Goal: Information Seeking & Learning: Learn about a topic

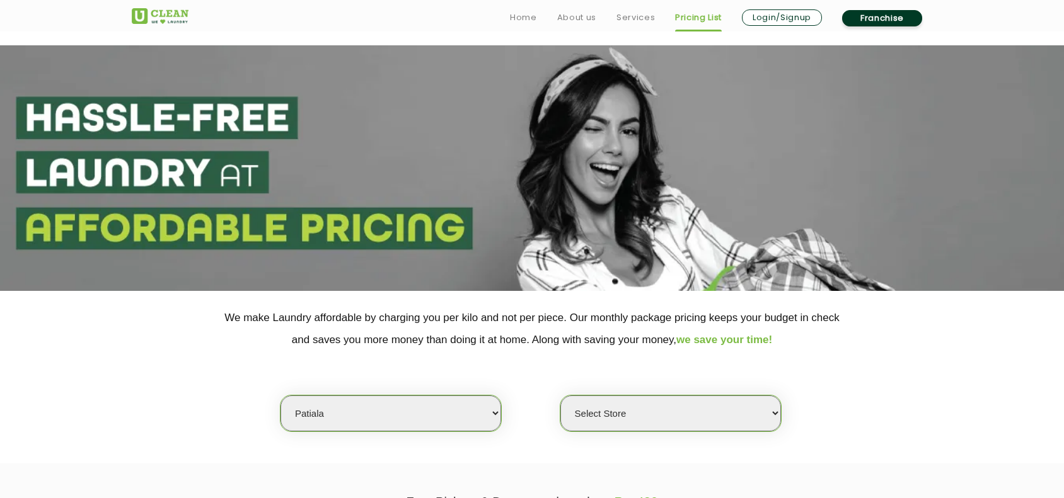
scroll to position [330, 0]
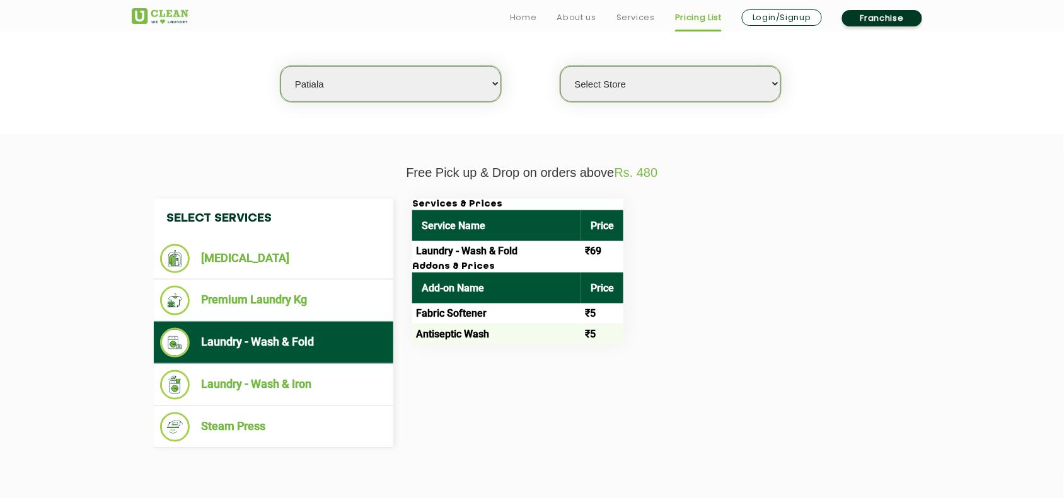
click at [326, 86] on select "Select city [GEOGRAPHIC_DATA] [GEOGRAPHIC_DATA] [GEOGRAPHIC_DATA] [GEOGRAPHIC_D…" at bounding box center [390, 84] width 221 height 36
select select "129"
click at [280, 66] on select "Select city [GEOGRAPHIC_DATA] [GEOGRAPHIC_DATA] [GEOGRAPHIC_DATA] [GEOGRAPHIC_D…" at bounding box center [390, 84] width 221 height 36
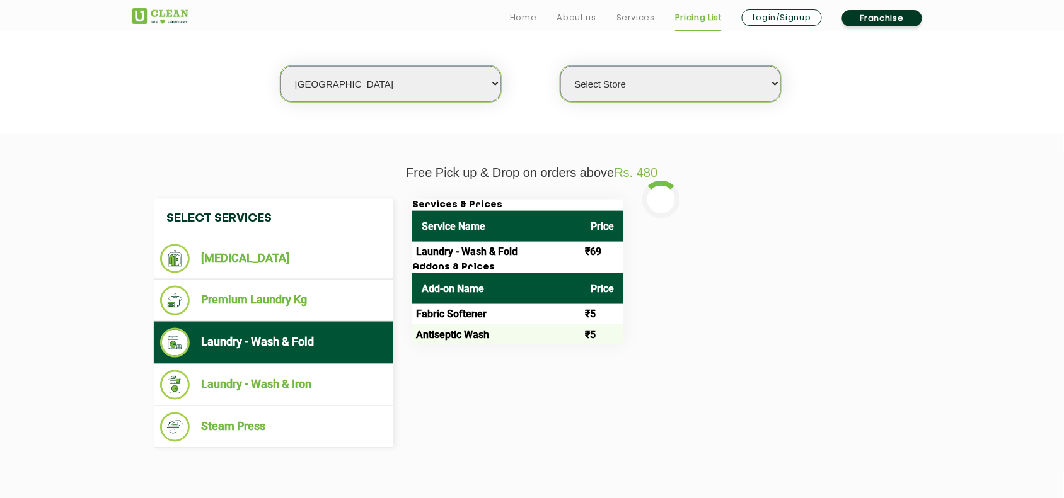
select select "0"
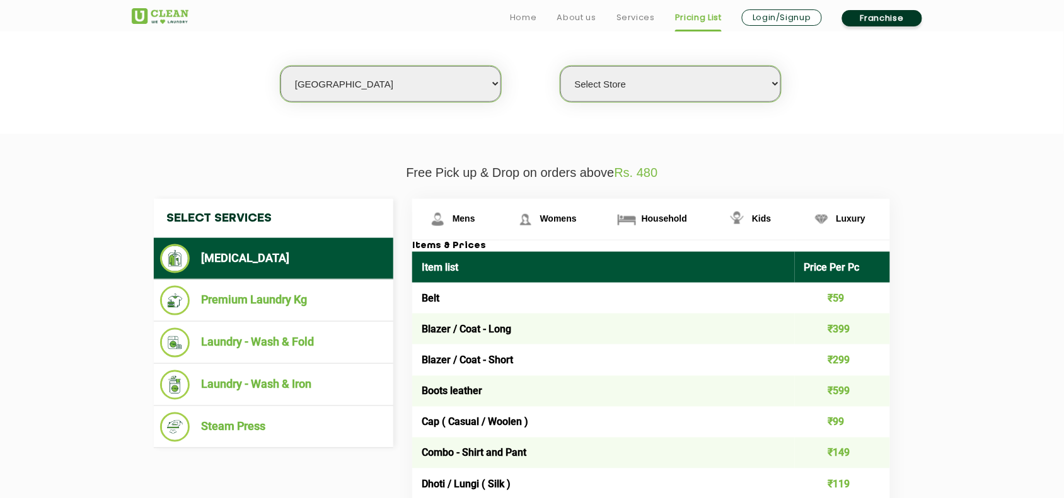
click at [340, 86] on select "Select city [GEOGRAPHIC_DATA] [GEOGRAPHIC_DATA] [GEOGRAPHIC_DATA] [GEOGRAPHIC_D…" at bounding box center [390, 84] width 221 height 36
drag, startPoint x: 200, startPoint y: 114, endPoint x: 215, endPoint y: 113, distance: 15.1
click at [200, 114] on section "We make Laundry affordable by charging you per kilo and not per piece. Our mont…" at bounding box center [532, 48] width 1064 height 173
click at [342, 76] on select "Select city [GEOGRAPHIC_DATA] [GEOGRAPHIC_DATA] [GEOGRAPHIC_DATA] [GEOGRAPHIC_D…" at bounding box center [390, 84] width 221 height 36
select select "4"
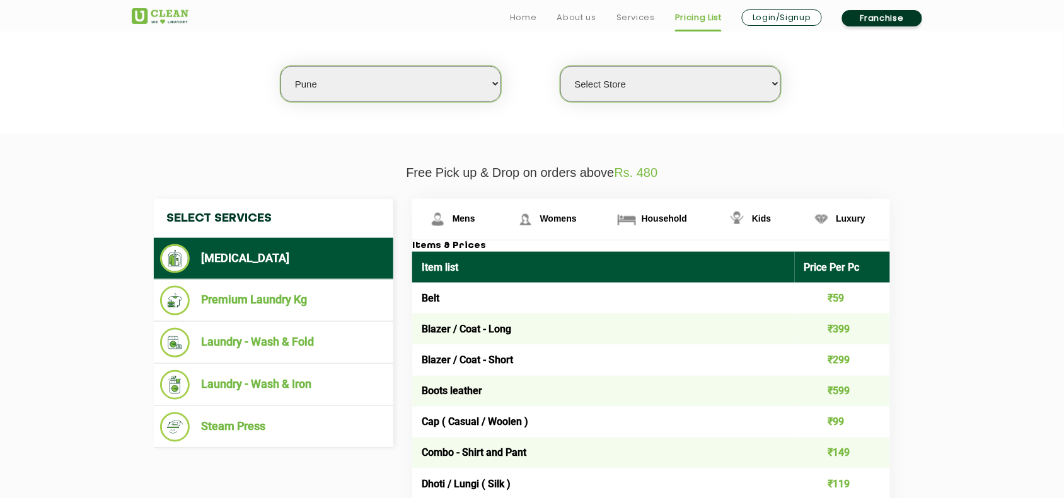
click at [280, 66] on select "Select city [GEOGRAPHIC_DATA] [GEOGRAPHIC_DATA] [GEOGRAPHIC_DATA] [GEOGRAPHIC_D…" at bounding box center [390, 84] width 221 height 36
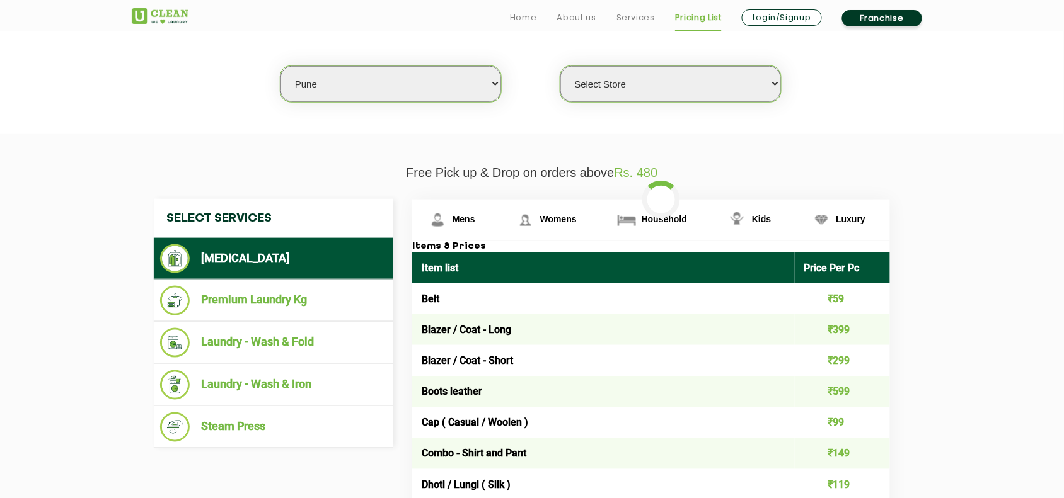
select select "0"
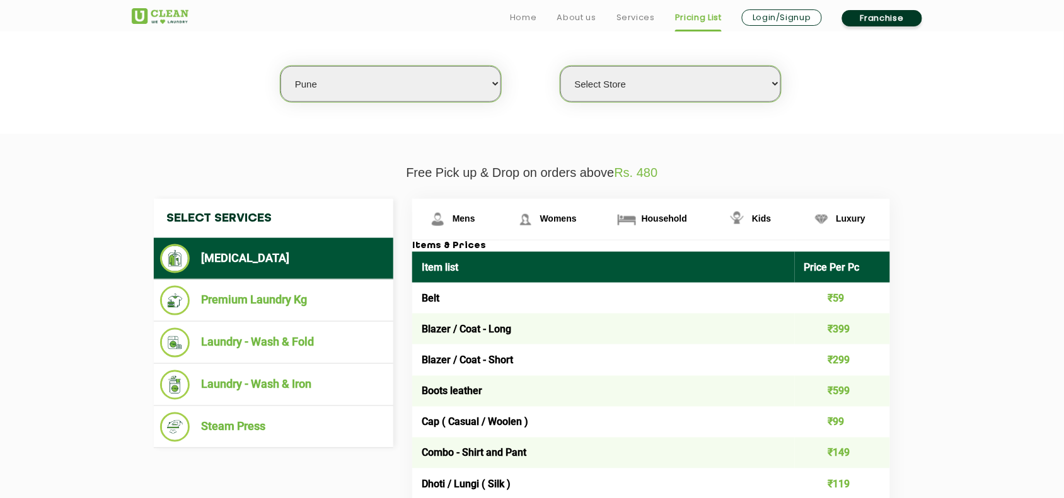
click at [625, 85] on select "Select Store [GEOGRAPHIC_DATA] [GEOGRAPHIC_DATA] [GEOGRAPHIC_DATA] [GEOGRAPHIC_…" at bounding box center [670, 84] width 221 height 36
drag, startPoint x: 423, startPoint y: 164, endPoint x: 407, endPoint y: 161, distance: 16.1
click at [394, 93] on select "Select city [GEOGRAPHIC_DATA] [GEOGRAPHIC_DATA] [GEOGRAPHIC_DATA] [GEOGRAPHIC_D…" at bounding box center [390, 84] width 221 height 36
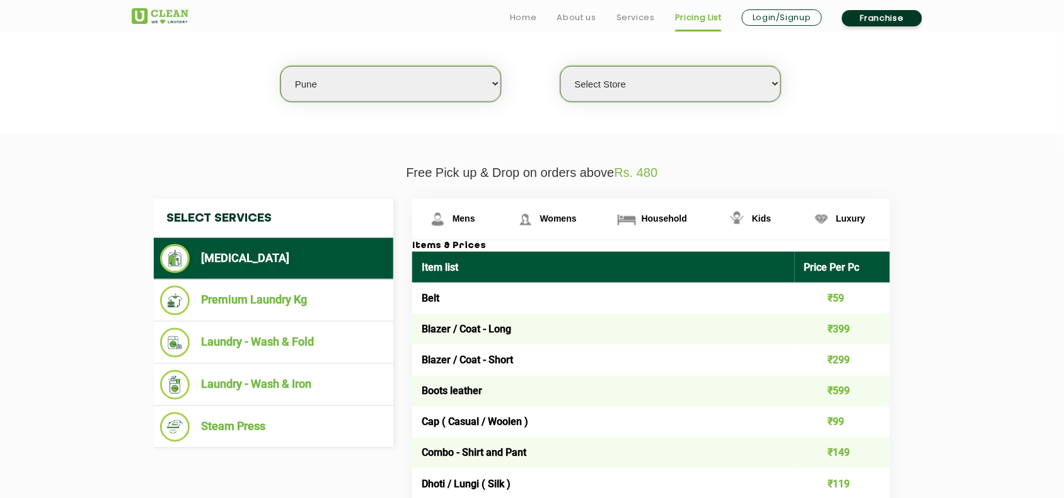
click at [326, 85] on select "Select city [GEOGRAPHIC_DATA] [GEOGRAPHIC_DATA] [GEOGRAPHIC_DATA] [GEOGRAPHIC_D…" at bounding box center [390, 84] width 221 height 36
select select "11"
select select "0"
